Goal: Transaction & Acquisition: Purchase product/service

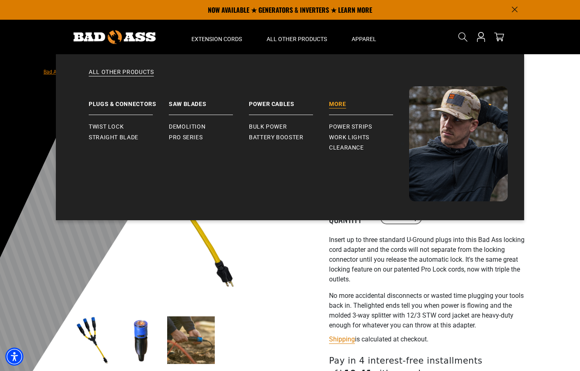
click at [333, 105] on link "More" at bounding box center [369, 100] width 80 height 29
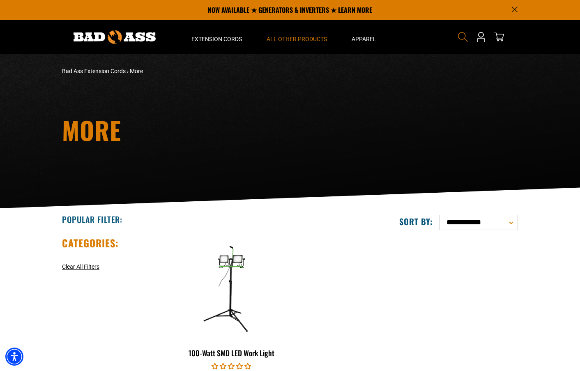
click at [462, 37] on icon "Search" at bounding box center [462, 37] width 11 height 11
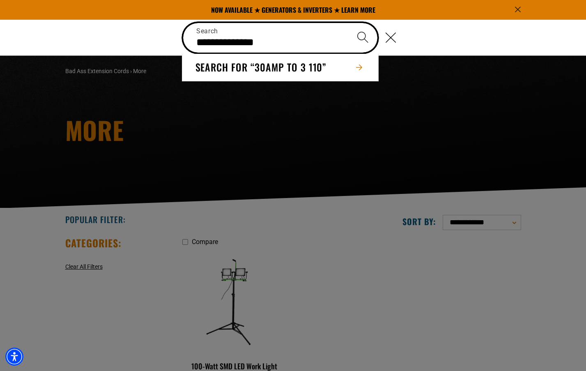
type input "**********"
click at [348, 23] on button "Search" at bounding box center [362, 37] width 29 height 29
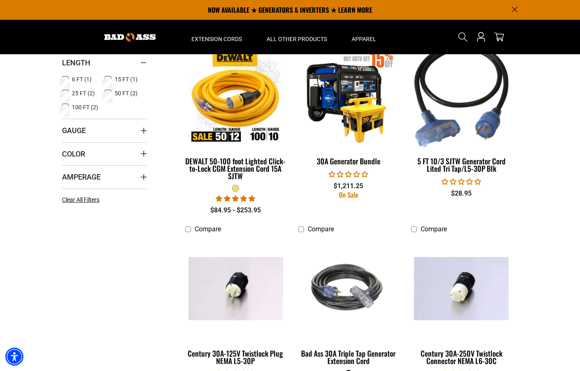
scroll to position [99, 0]
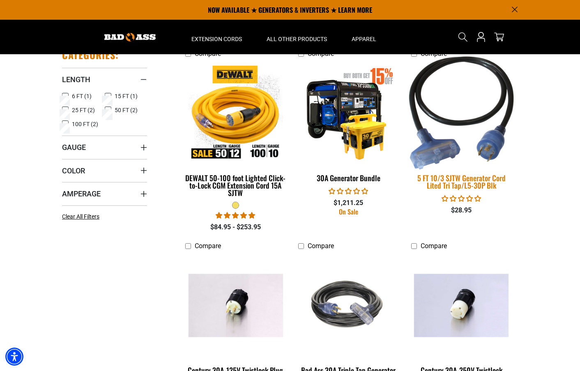
click at [463, 159] on img at bounding box center [461, 112] width 115 height 113
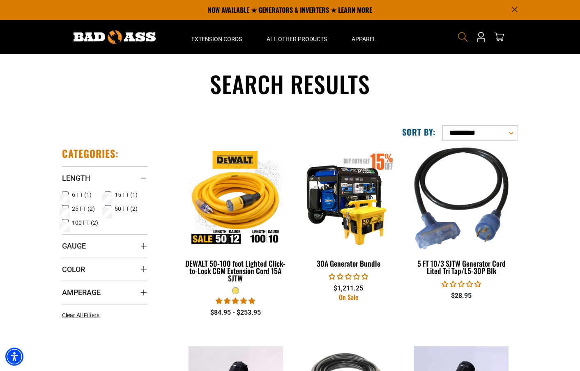
click at [461, 37] on icon "Search" at bounding box center [462, 37] width 11 height 11
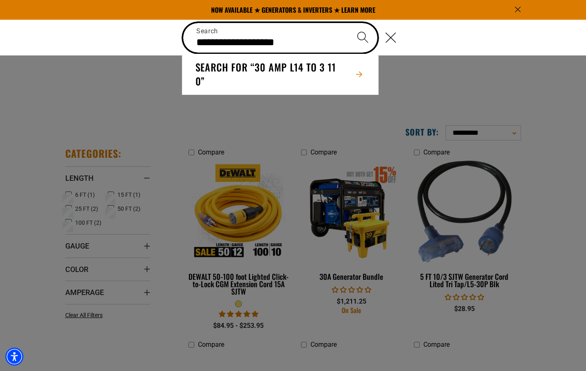
type input "**********"
click at [348, 23] on button "Search" at bounding box center [362, 37] width 29 height 29
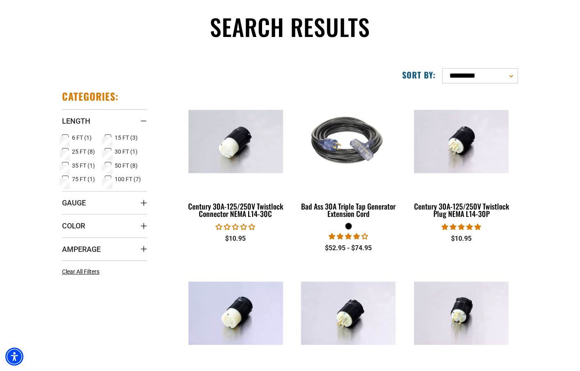
scroll to position [59, 0]
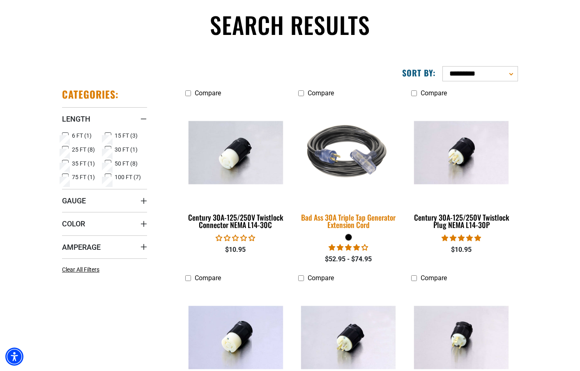
click at [365, 156] on img at bounding box center [348, 152] width 115 height 105
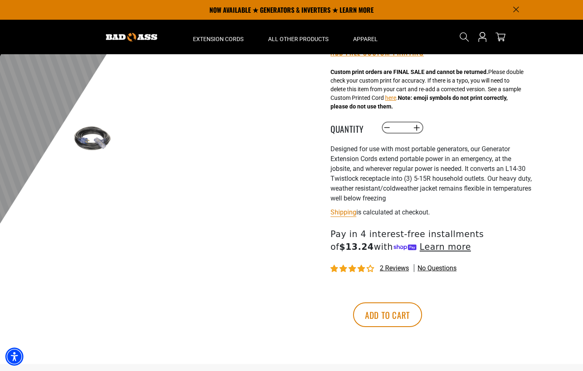
scroll to position [200, 0]
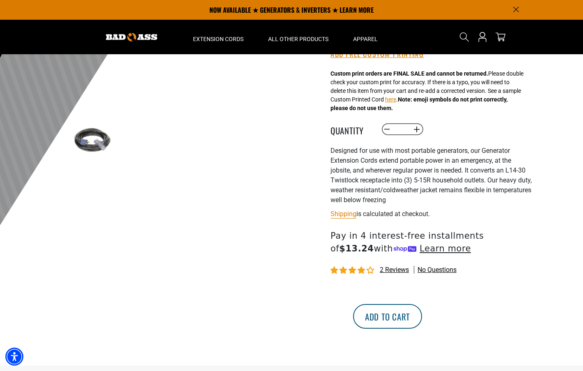
click at [422, 317] on button "Add to cart" at bounding box center [387, 316] width 69 height 25
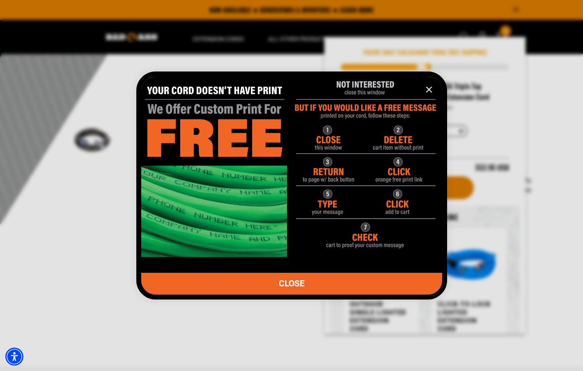
click at [337, 286] on link "CLOSE" at bounding box center [291, 284] width 301 height 22
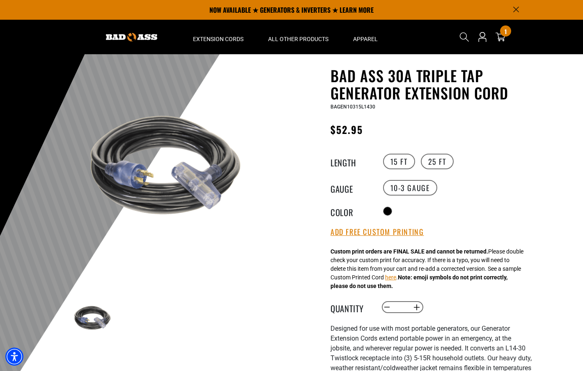
scroll to position [0, 0]
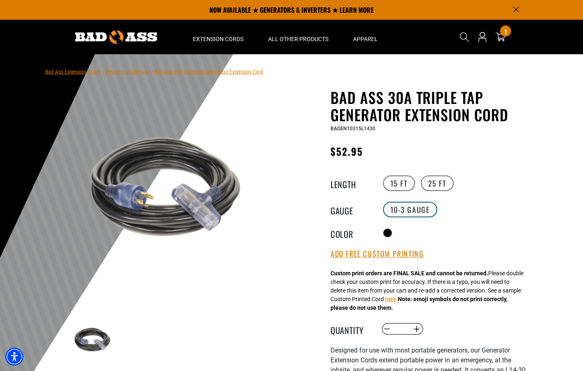
click at [409, 207] on label "10-3 Gauge" at bounding box center [410, 210] width 54 height 16
click at [410, 210] on label "10-3 Gauge" at bounding box center [410, 210] width 54 height 16
